Goal: Task Accomplishment & Management: Manage account settings

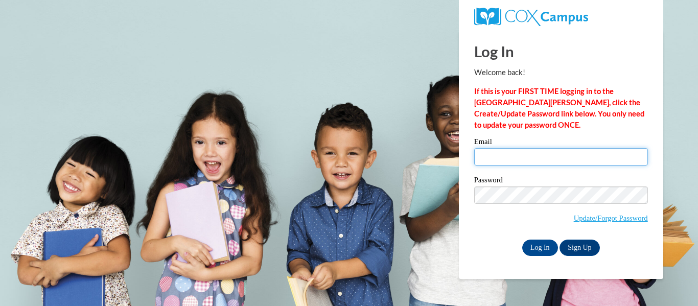
click at [528, 149] on input "Email" at bounding box center [561, 156] width 174 height 17
type input "[EMAIL_ADDRESS][DOMAIN_NAME]"
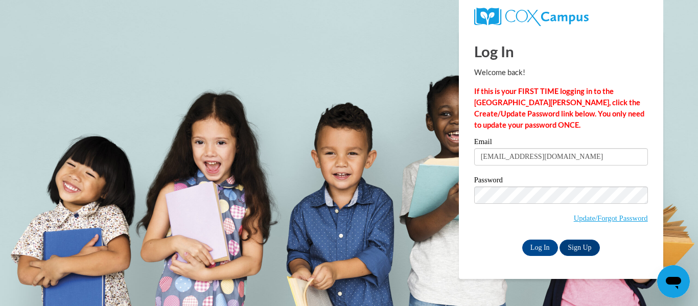
click at [570, 183] on label "Password" at bounding box center [561, 181] width 174 height 10
click at [540, 244] on input "Log In" at bounding box center [540, 248] width 36 height 16
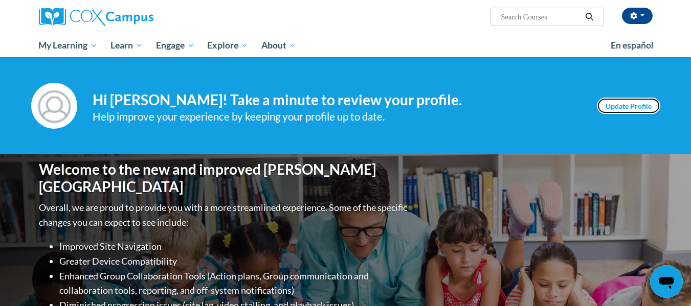
click at [628, 108] on link "Update Profile" at bounding box center [628, 106] width 63 height 16
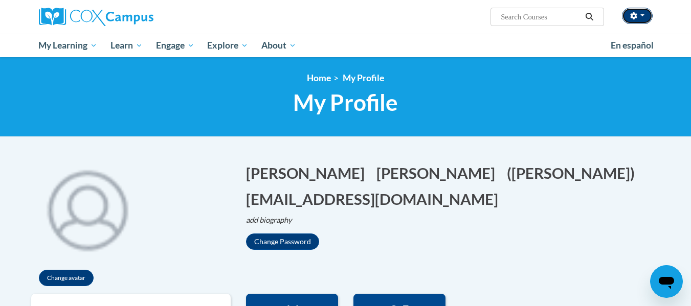
click at [642, 11] on button "button" at bounding box center [637, 16] width 31 height 16
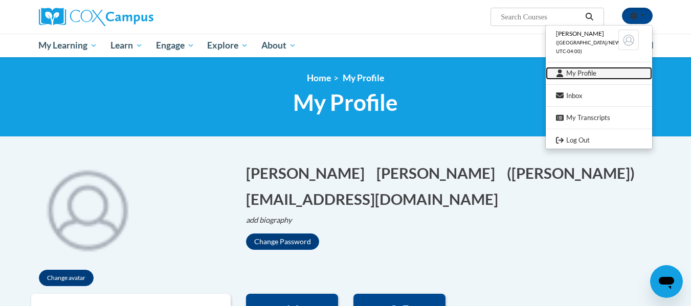
click at [575, 76] on link "My Profile" at bounding box center [598, 73] width 106 height 13
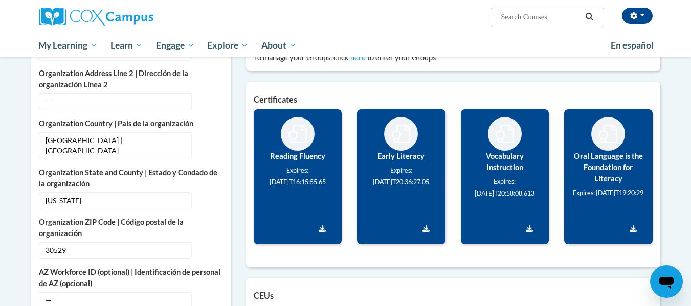
scroll to position [460, 0]
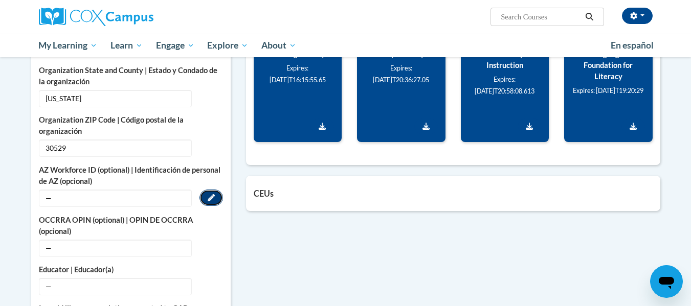
click at [213, 196] on icon "Custom profile fields" at bounding box center [211, 197] width 7 height 7
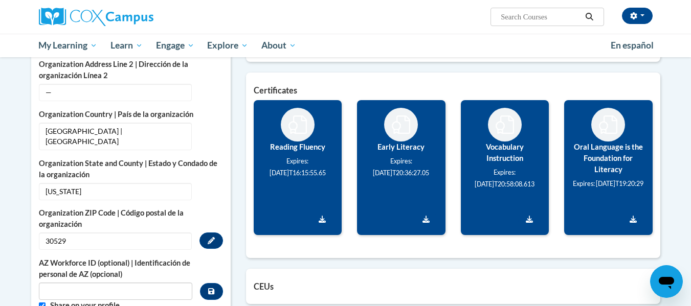
scroll to position [358, 0]
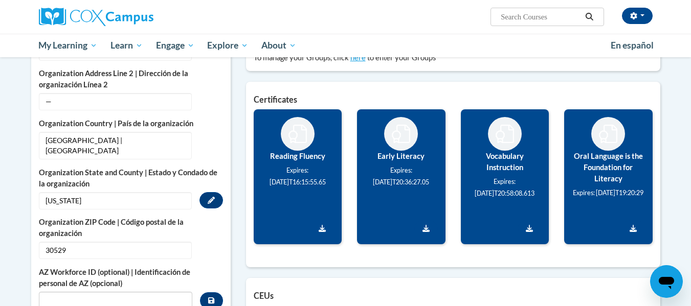
click at [107, 202] on span "[US_STATE]" at bounding box center [115, 200] width 153 height 17
click at [96, 201] on span "Georgia" at bounding box center [115, 200] width 153 height 17
click at [210, 198] on icon "Custom profile fields" at bounding box center [211, 200] width 7 height 7
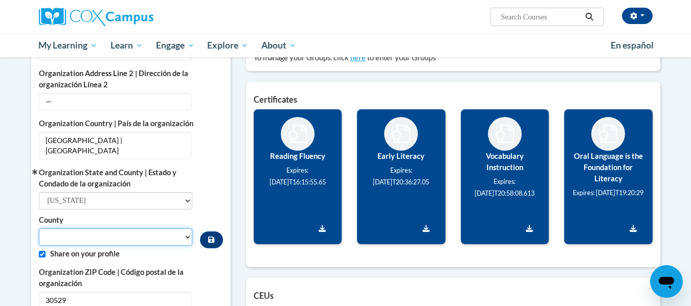
click at [138, 240] on select "County" at bounding box center [116, 236] width 154 height 17
select select "Jackson"
click at [39, 228] on select "Appling Atkinson Bacon Baker Baldwin Banks Barrow Bartow Ben Hill Berrien Bibb …" at bounding box center [116, 236] width 154 height 17
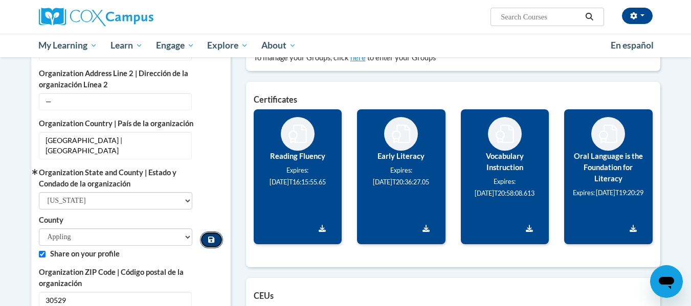
click at [210, 238] on icon "Custom profile fields" at bounding box center [211, 239] width 6 height 7
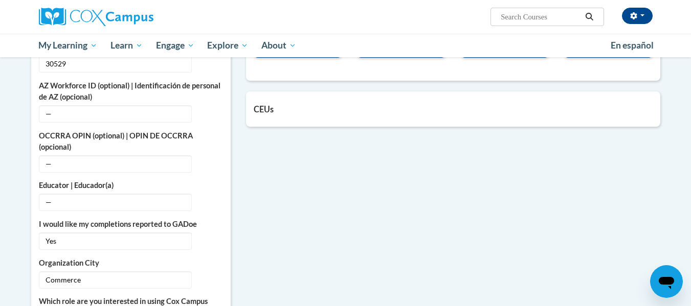
scroll to position [562, 0]
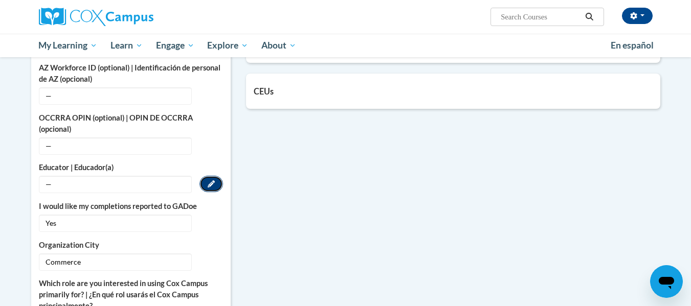
click at [210, 184] on icon "Custom profile fields" at bounding box center [211, 183] width 7 height 7
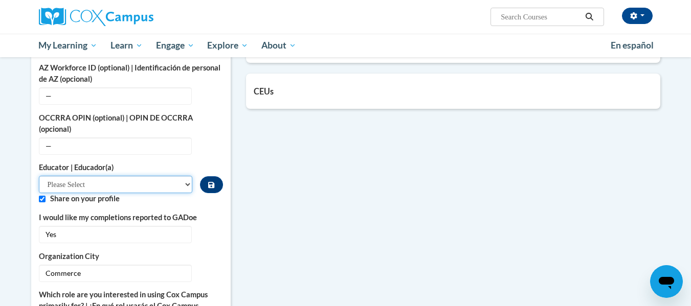
click at [173, 186] on select "Please Select Early Learning/Daycare Teacher/Family Home Care Provider | Maestr…" at bounding box center [116, 184] width 154 height 17
select select "8e40623d-54d0-45cd-9f92-5df65cd3f8cf"
click at [39, 176] on select "Please Select Early Learning/Daycare Teacher/Family Home Care Provider | Maestr…" at bounding box center [116, 184] width 154 height 17
click at [173, 188] on select "Please Select Early Learning/Daycare Teacher/Family Home Care Provider | Maestr…" at bounding box center [116, 184] width 154 height 17
select select "Custom profile fields"
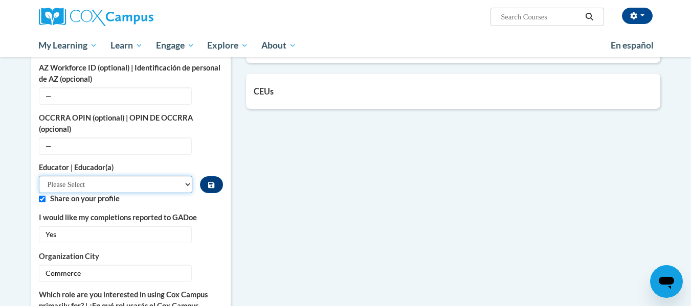
click at [39, 176] on select "Please Select Early Learning/Daycare Teacher/Family Home Care Provider | Maestr…" at bounding box center [116, 184] width 154 height 17
click at [334, 161] on div "More About Me Click or press to edit any of the profile fields below. Select mu…" at bounding box center [346, 147] width 644 height 830
click at [214, 189] on button "Custom profile fields" at bounding box center [211, 184] width 22 height 17
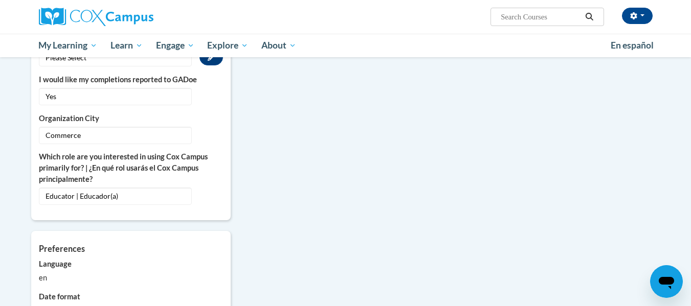
scroll to position [665, 0]
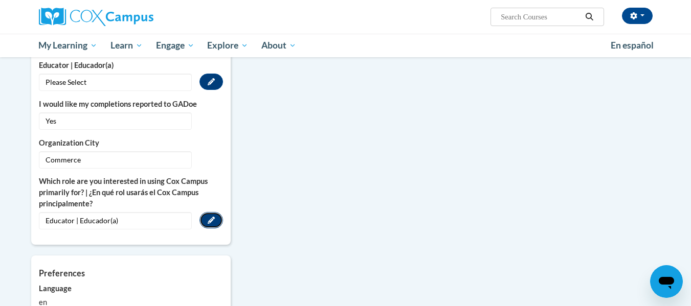
click at [210, 219] on icon "Custom profile fields" at bounding box center [211, 220] width 7 height 7
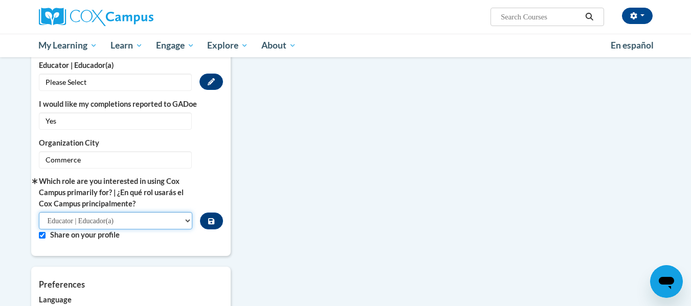
click at [124, 223] on select "Please Select College/University | Colegio/Universidad Community/Nonprofit Part…" at bounding box center [116, 220] width 154 height 17
click at [39, 212] on select "Please Select College/University | Colegio/Universidad Community/Nonprofit Part…" at bounding box center [116, 220] width 154 height 17
click at [212, 222] on icon "Custom profile fields" at bounding box center [211, 221] width 6 height 7
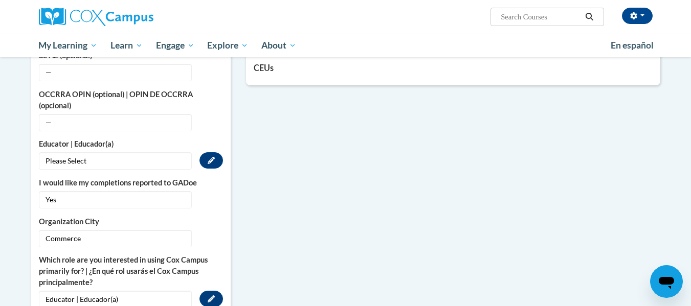
scroll to position [562, 0]
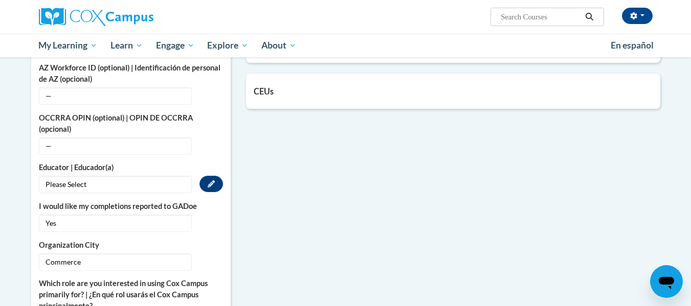
click at [177, 182] on span "Please Select" at bounding box center [115, 184] width 153 height 17
click at [211, 182] on icon "Custom profile fields" at bounding box center [211, 183] width 7 height 7
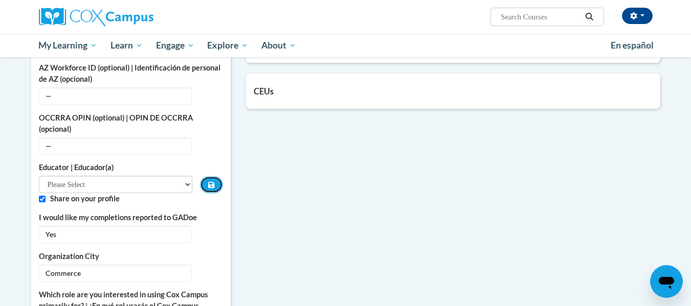
click at [211, 182] on icon "Custom profile fields" at bounding box center [211, 185] width 6 height 6
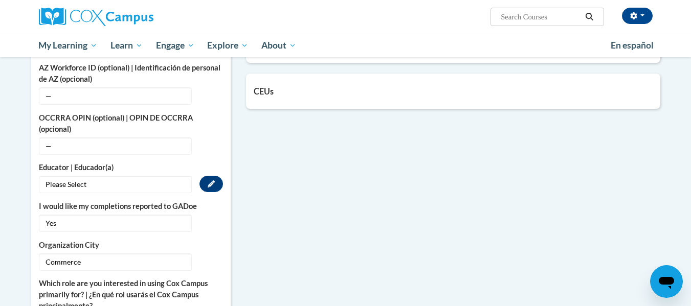
click at [174, 188] on span "Please Select" at bounding box center [115, 184] width 153 height 17
click at [220, 180] on button "Edit" at bounding box center [211, 184] width 24 height 16
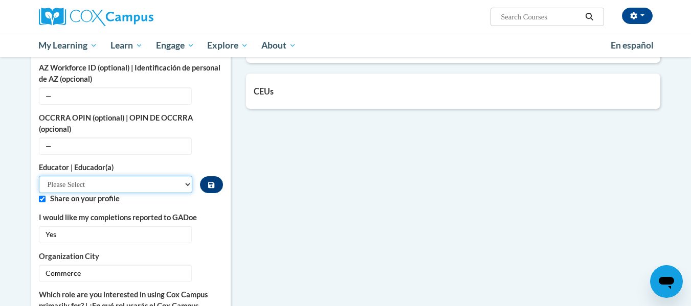
click at [182, 184] on select "Please Select Early Learning/Daycare Teacher/Family Home Care Provider | Maestr…" at bounding box center [116, 184] width 154 height 17
select select "8e40623d-54d0-45cd-9f92-5df65cd3f8cf"
click at [39, 176] on select "Please Select Early Learning/Daycare Teacher/Family Home Care Provider | Maestr…" at bounding box center [116, 184] width 154 height 17
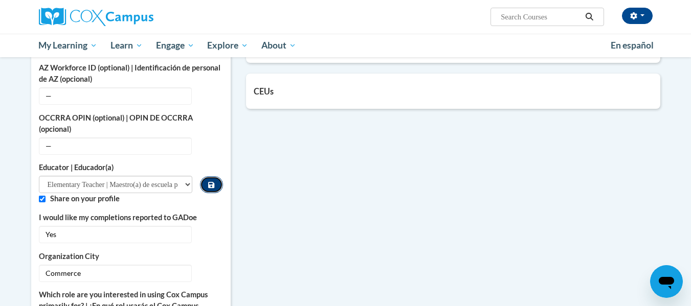
click at [208, 182] on button "Custom profile fields" at bounding box center [211, 184] width 22 height 17
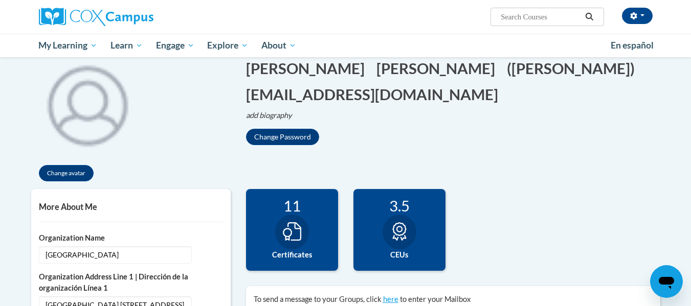
scroll to position [0, 0]
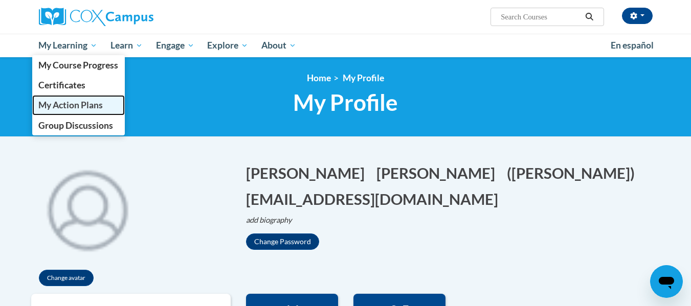
click at [100, 104] on span "My Action Plans" at bounding box center [70, 105] width 64 height 11
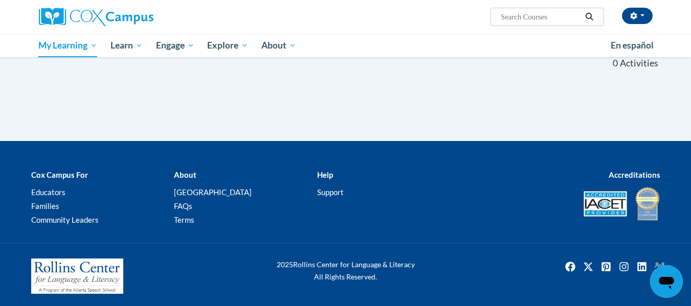
scroll to position [110, 0]
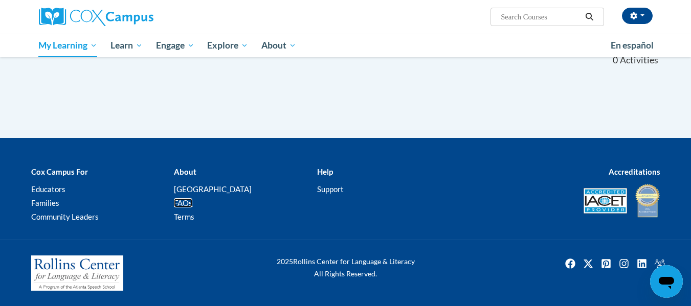
click at [189, 204] on link "FAQs" at bounding box center [183, 202] width 18 height 9
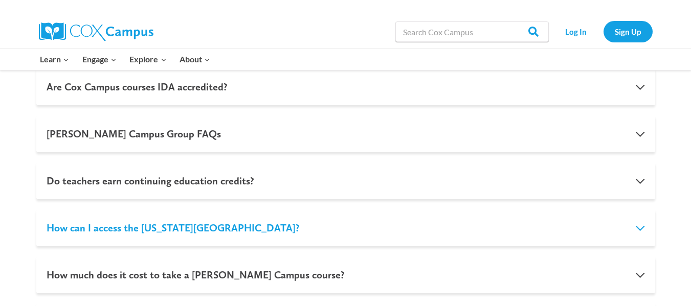
scroll to position [767, 0]
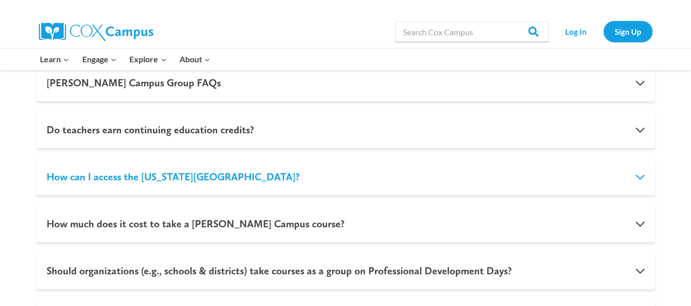
click at [637, 175] on button "How can I access the [US_STATE][GEOGRAPHIC_DATA]?" at bounding box center [345, 176] width 619 height 37
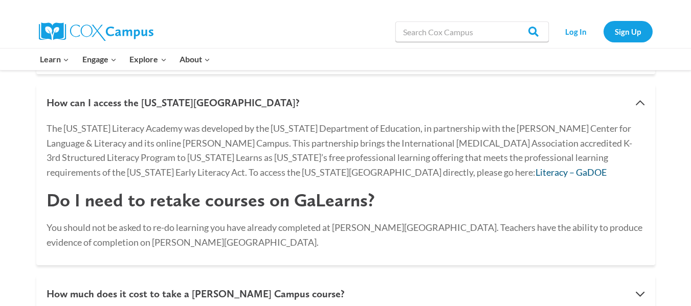
click at [535, 168] on link "Literacy – GaDOE" at bounding box center [570, 172] width 71 height 11
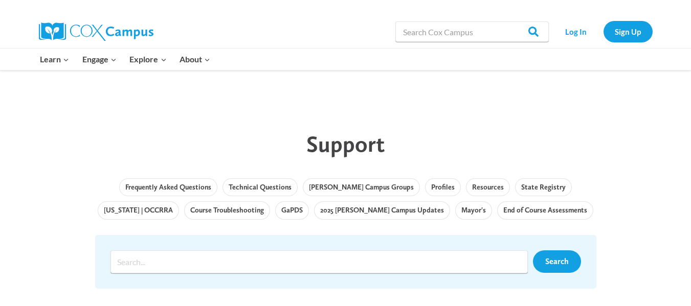
scroll to position [0, 0]
